Goal: Browse casually

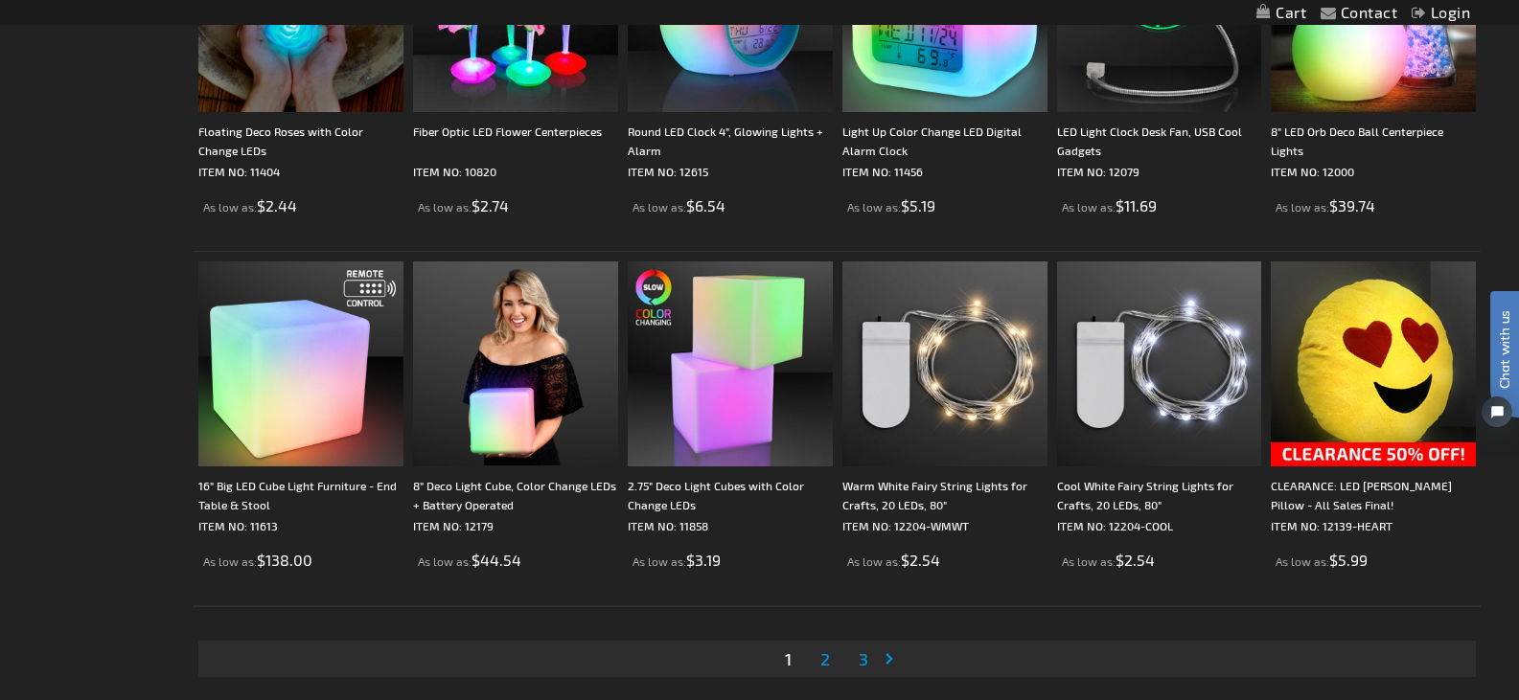
click at [862, 156] on link "Light Up Color Change LED Digital Alarm Clock ITEM NO: 11456" at bounding box center [944, 151] width 205 height 59
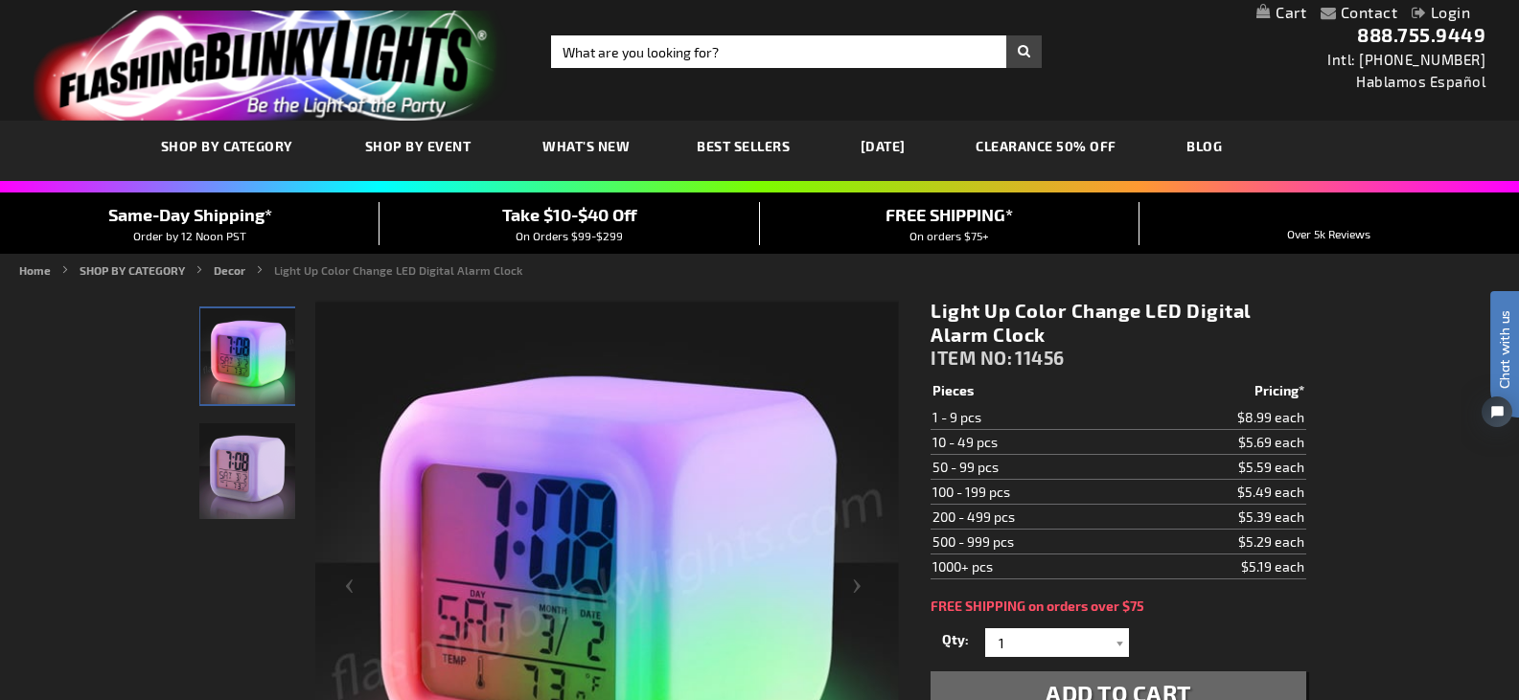
click at [754, 138] on span "Best Sellers" at bounding box center [743, 146] width 93 height 16
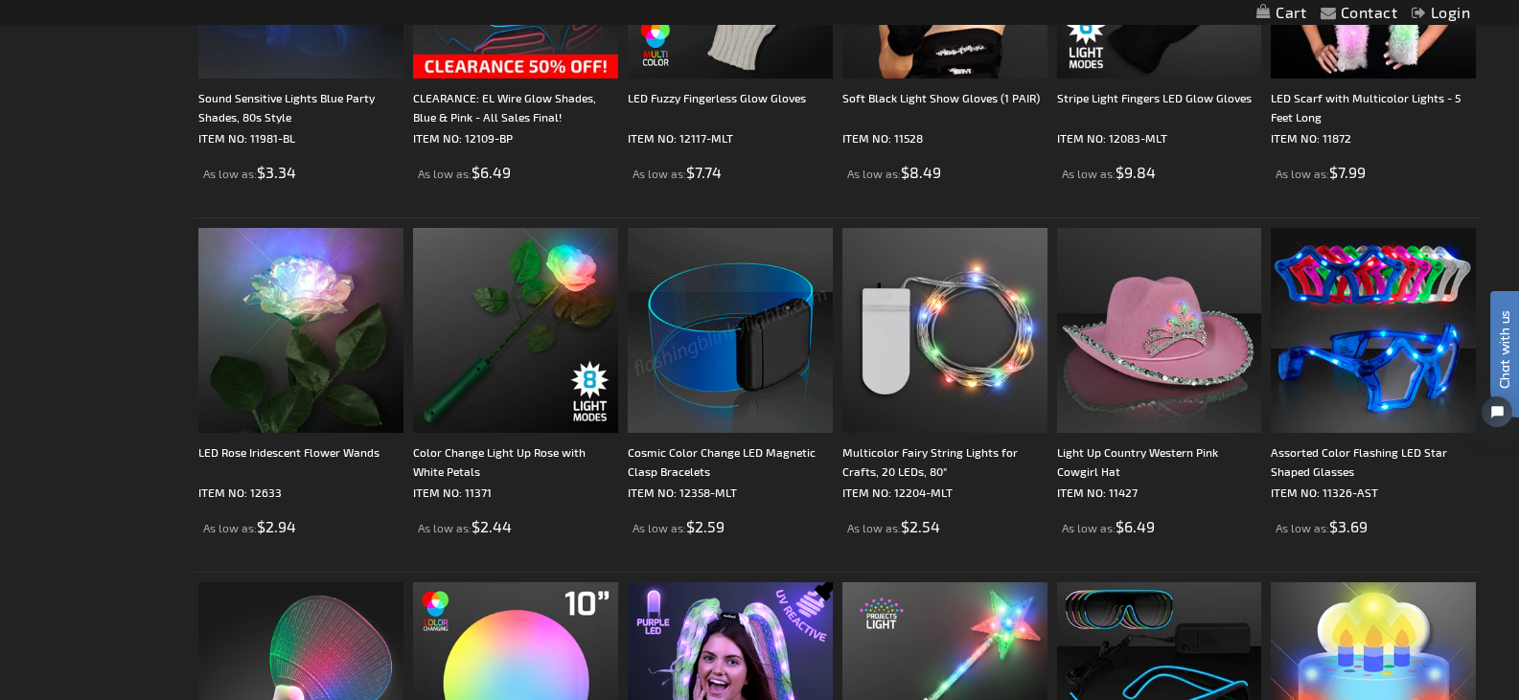
scroll to position [3181, 0]
